Goal: Task Accomplishment & Management: Use online tool/utility

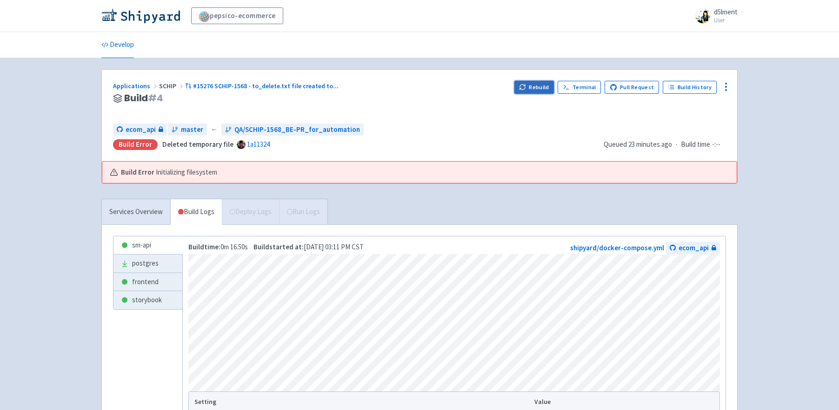
click at [543, 87] on button "Rebuild" at bounding box center [534, 87] width 40 height 13
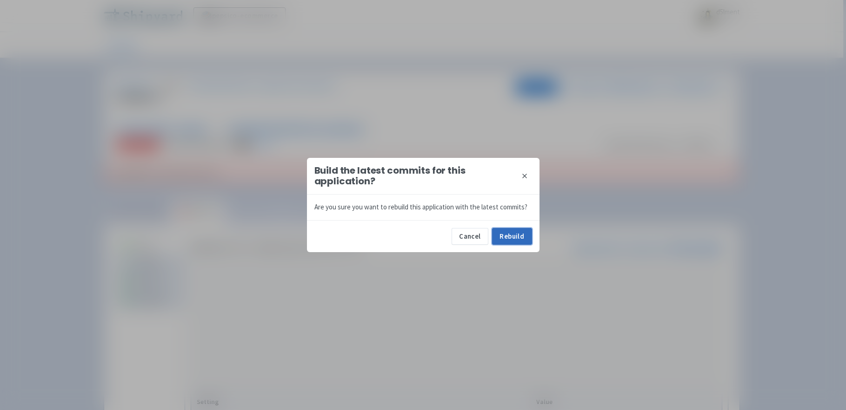
click at [505, 232] on button "Rebuild" at bounding box center [512, 236] width 40 height 17
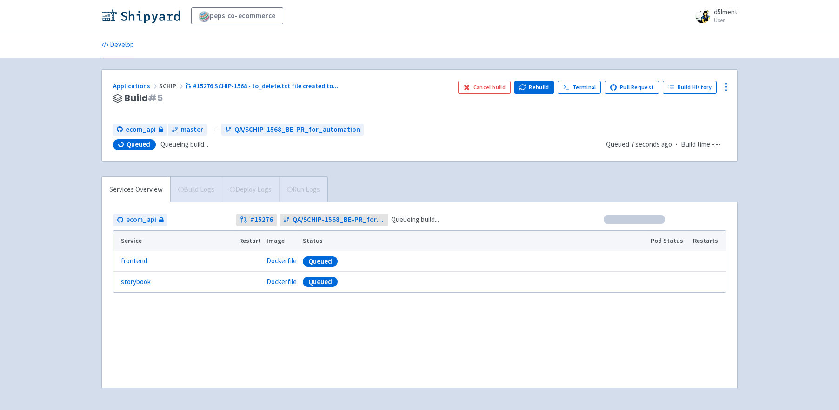
click at [772, 212] on div "pepsico-ecommerce d5lment User Profile Sign out Develop" at bounding box center [419, 205] width 839 height 411
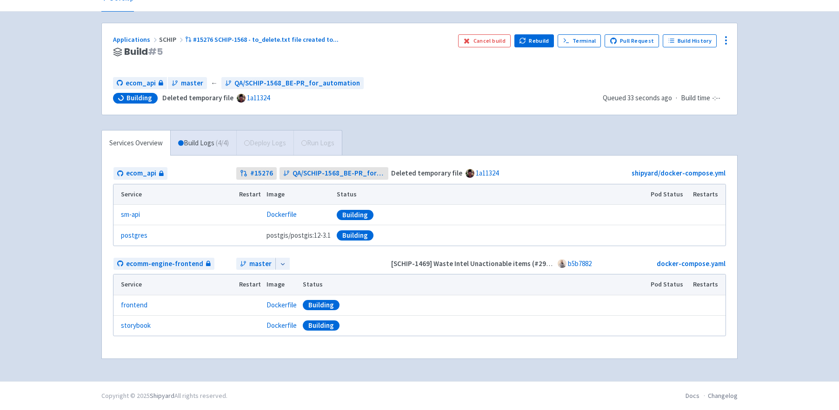
scroll to position [46, 0]
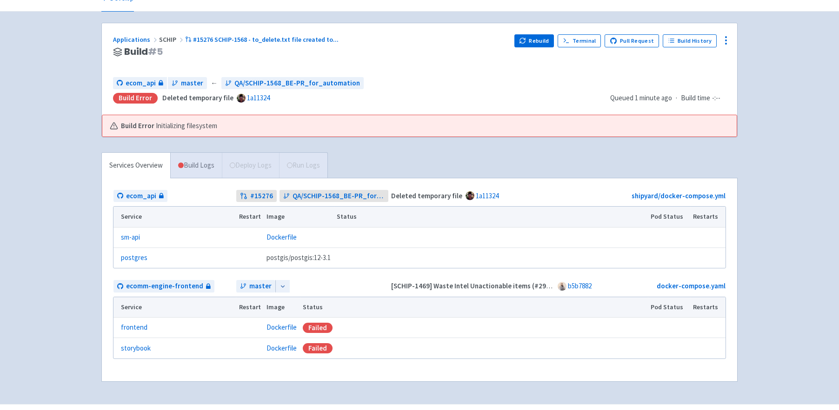
click at [209, 171] on link "Build Logs" at bounding box center [196, 166] width 51 height 26
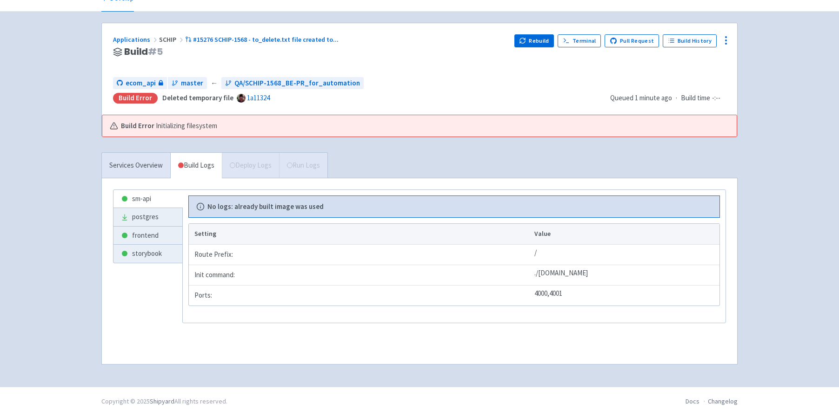
click at [767, 158] on div "pepsico-ecommerce d5lment User Profile Sign out Develop" at bounding box center [419, 171] width 839 height 434
